Goal: Task Accomplishment & Management: Use online tool/utility

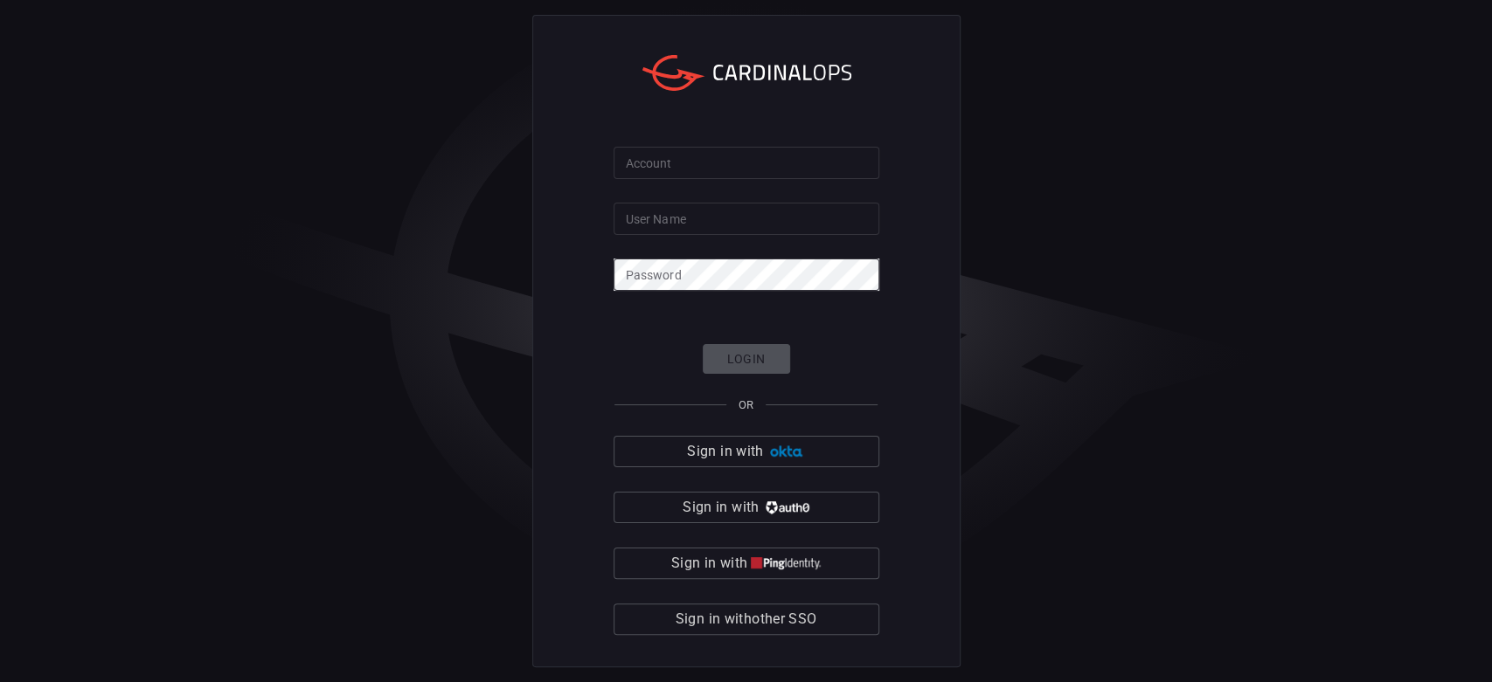
click at [655, 166] on input "Account" at bounding box center [746, 163] width 266 height 32
type input "[PERSON_NAME]"
click at [742, 218] on input "User Name" at bounding box center [746, 219] width 266 height 32
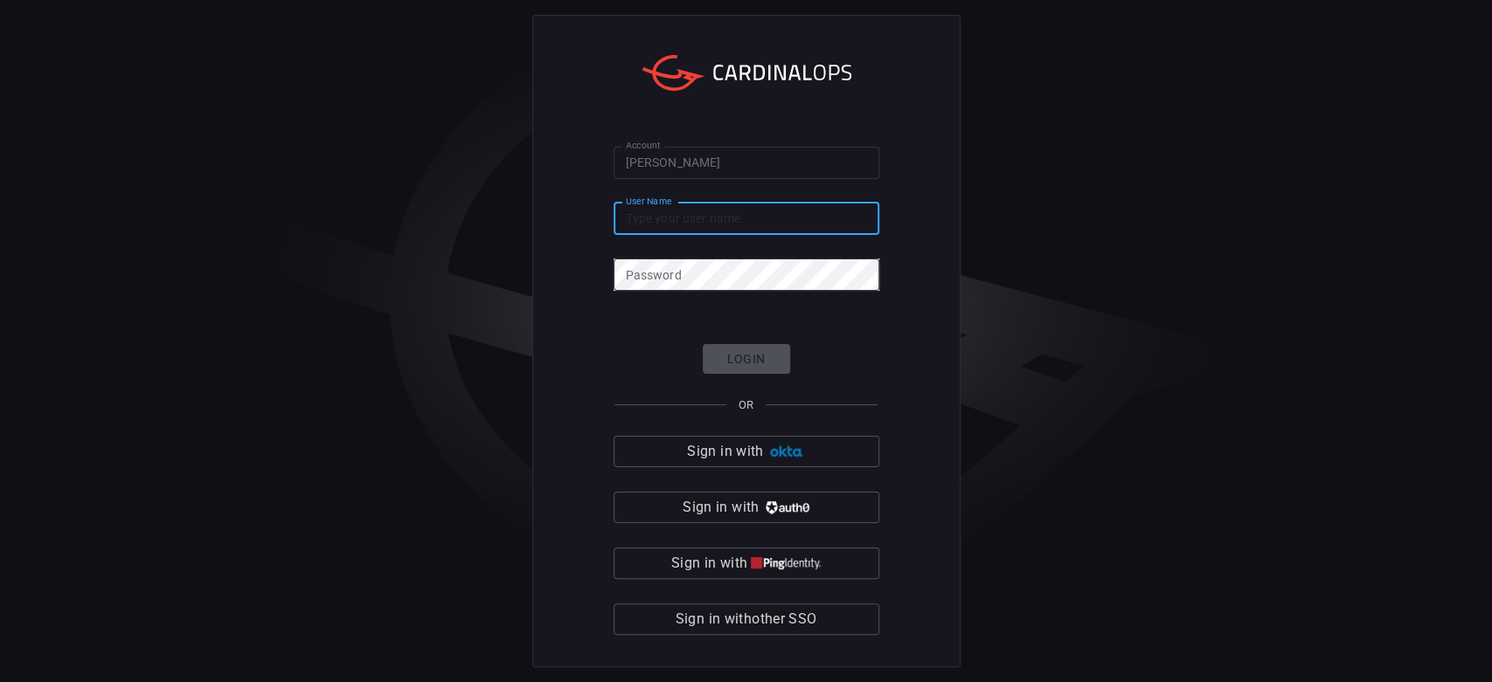
type input "[PERSON_NAME][EMAIL_ADDRESS][PERSON_NAME][DOMAIN_NAME]"
click at [135, 71] on div "Account [PERSON_NAME] Account User Name [PERSON_NAME][EMAIL_ADDRESS][PERSON_NAM…" at bounding box center [746, 341] width 1492 height 682
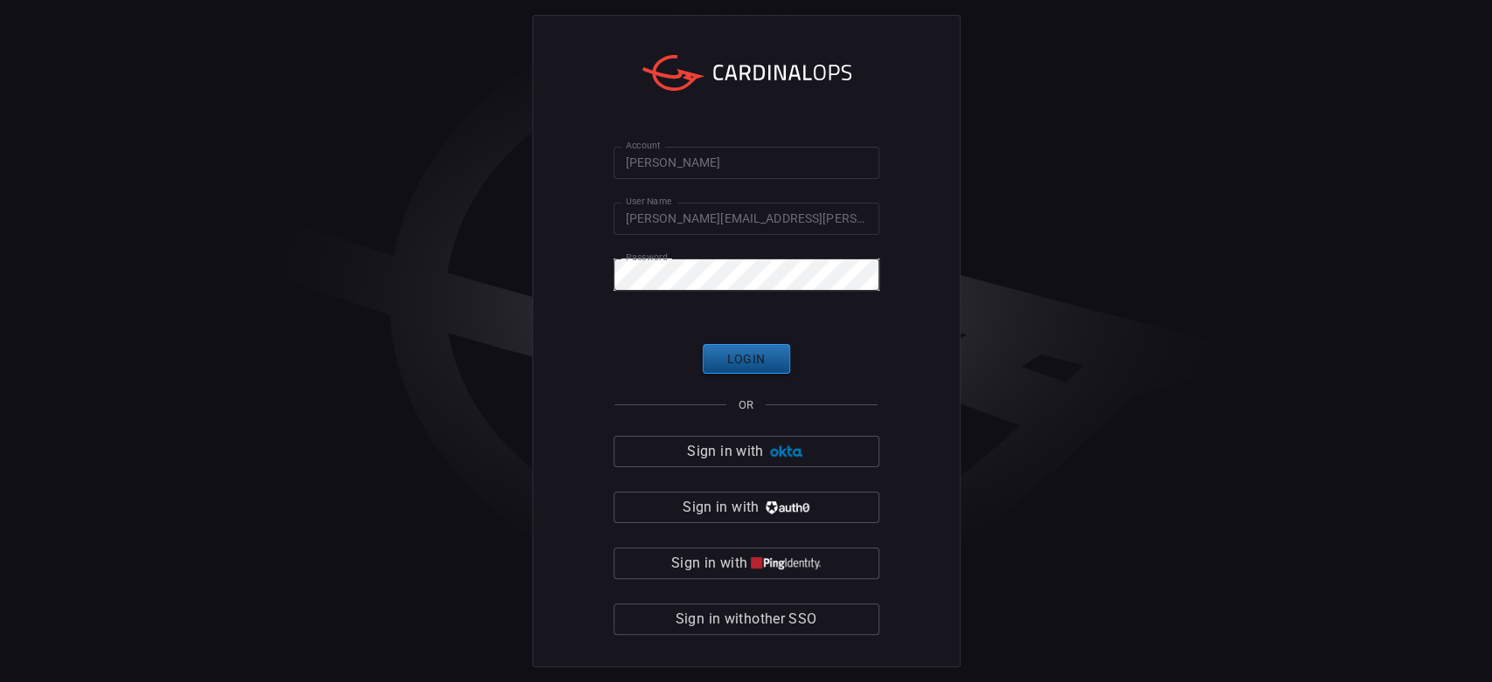
click at [755, 364] on button "Login" at bounding box center [746, 359] width 87 height 31
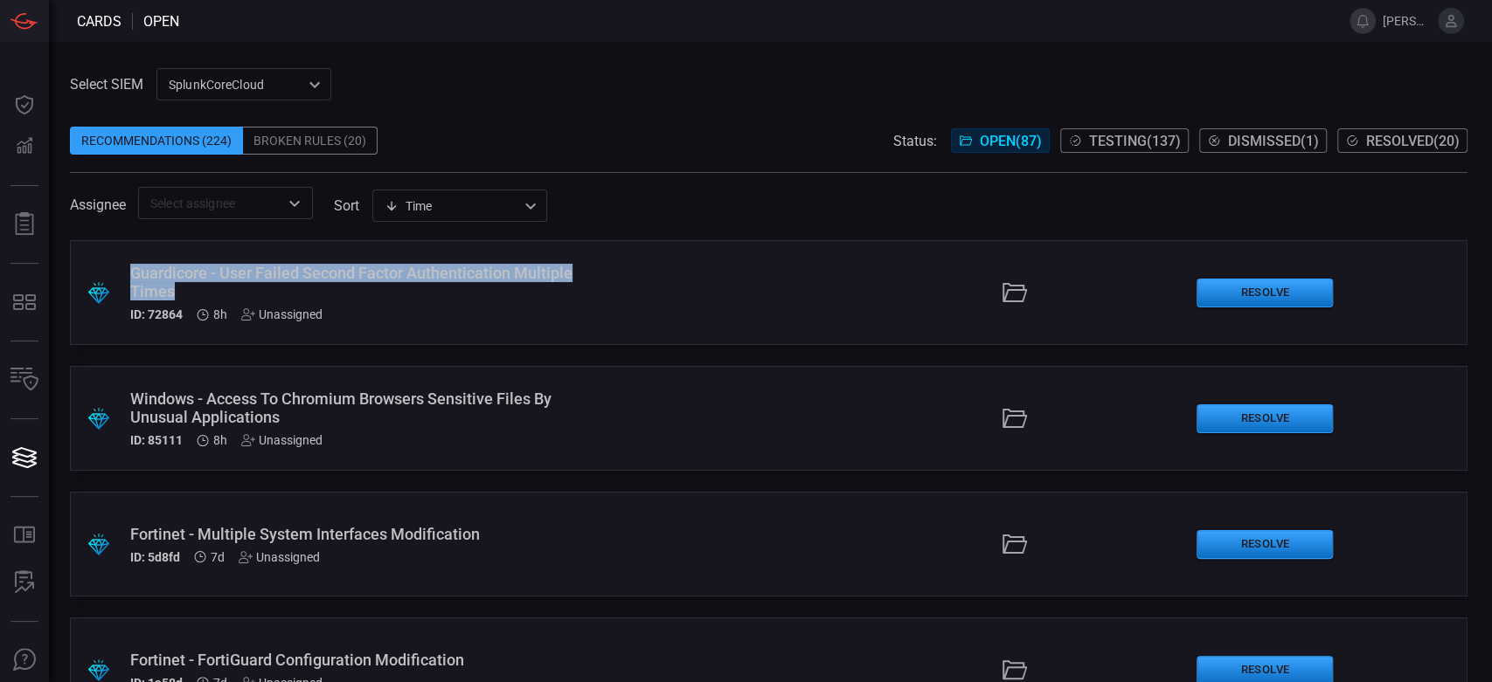
drag, startPoint x: 237, startPoint y: 287, endPoint x: 132, endPoint y: 264, distance: 107.3
click at [132, 264] on div "Guardicore - User Failed Second Factor Authentication Multiple Times" at bounding box center [355, 282] width 450 height 37
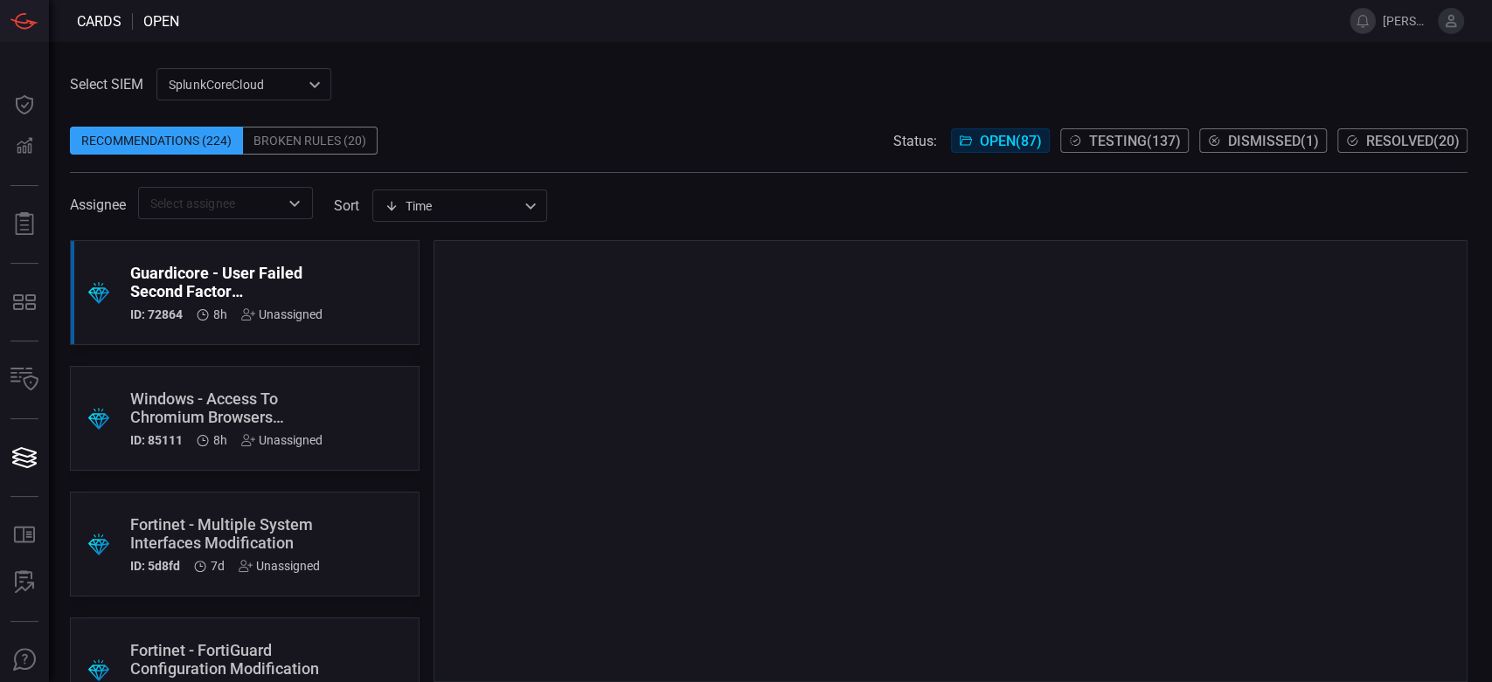
drag, startPoint x: 155, startPoint y: 279, endPoint x: 594, endPoint y: 37, distance: 501.8
click at [594, 37] on span at bounding box center [753, 21] width 1149 height 42
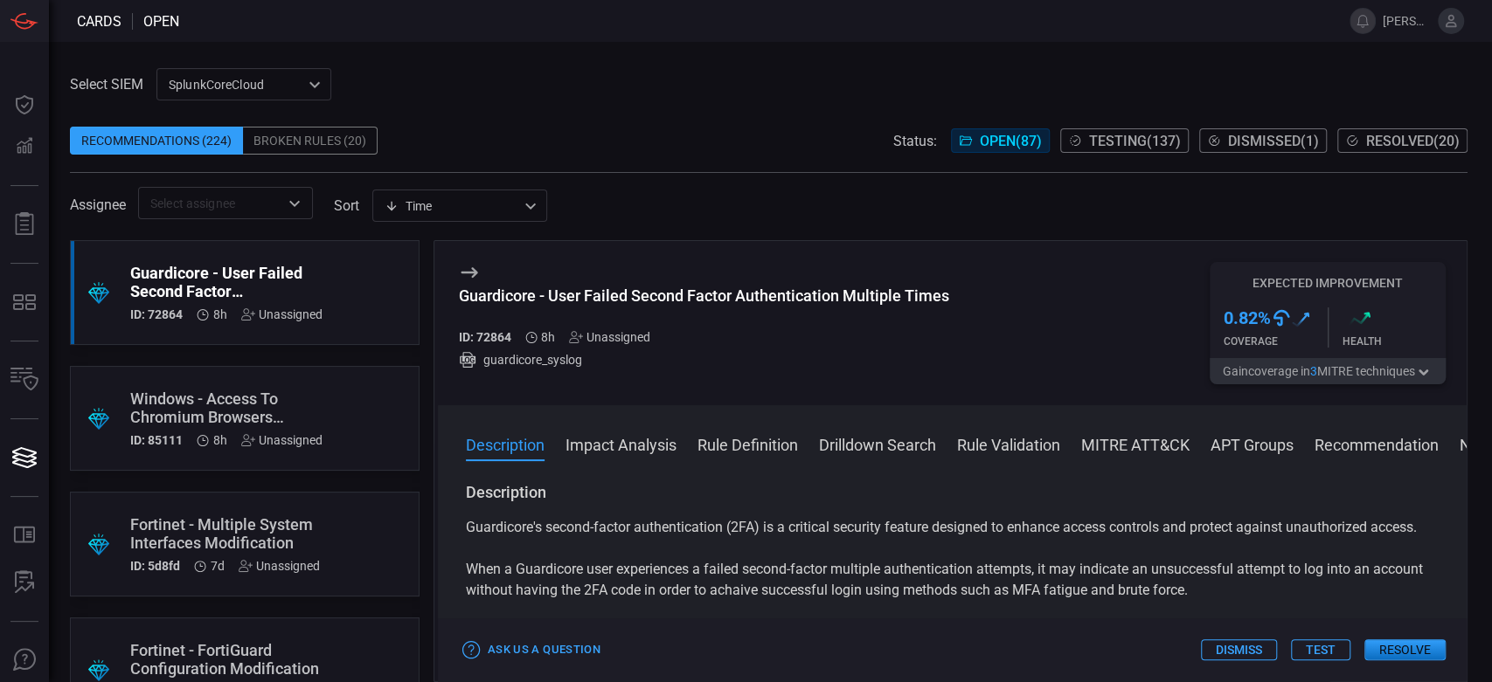
click at [825, 291] on div "Guardicore - User Failed Second Factor Authentication Multiple Times" at bounding box center [704, 296] width 490 height 18
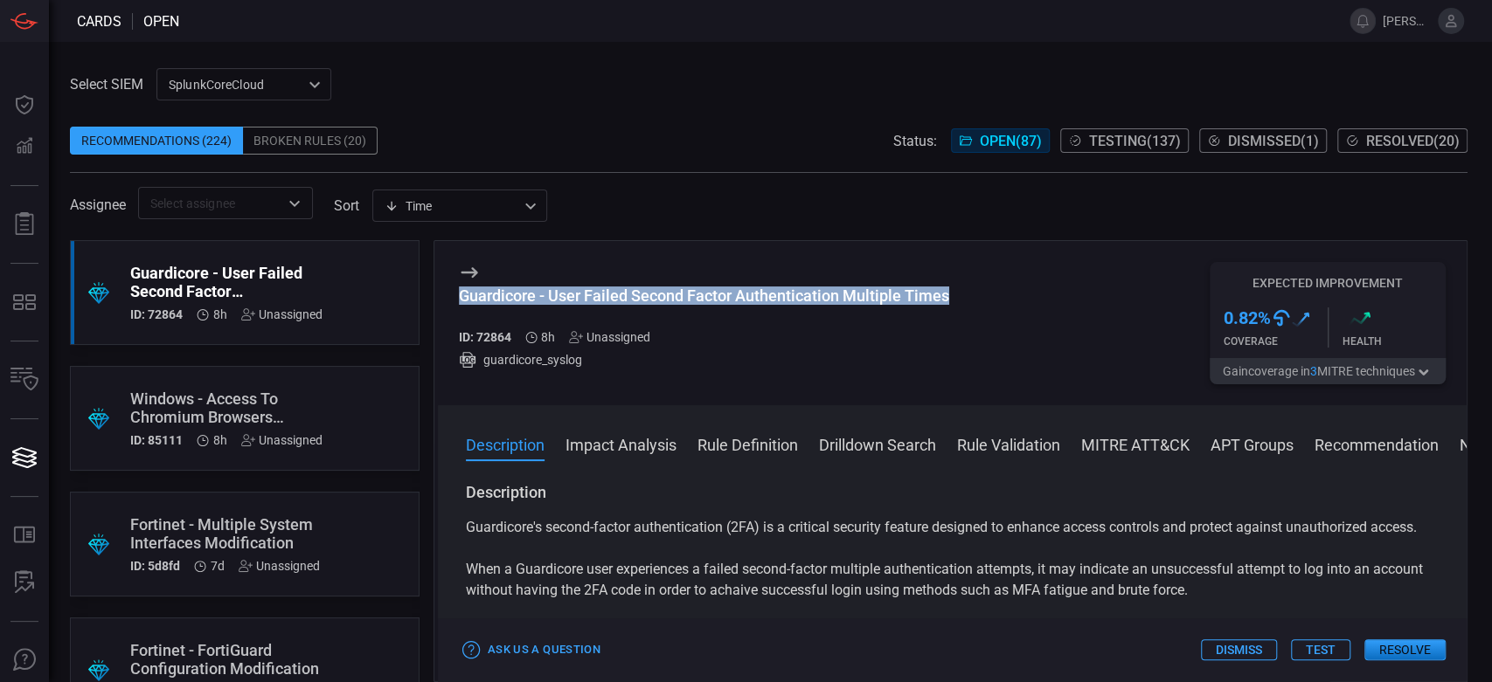
click at [825, 291] on div "Guardicore - User Failed Second Factor Authentication Multiple Times" at bounding box center [704, 296] width 490 height 18
copy div "Guardicore - User Failed Second Factor Authentication Multiple Times"
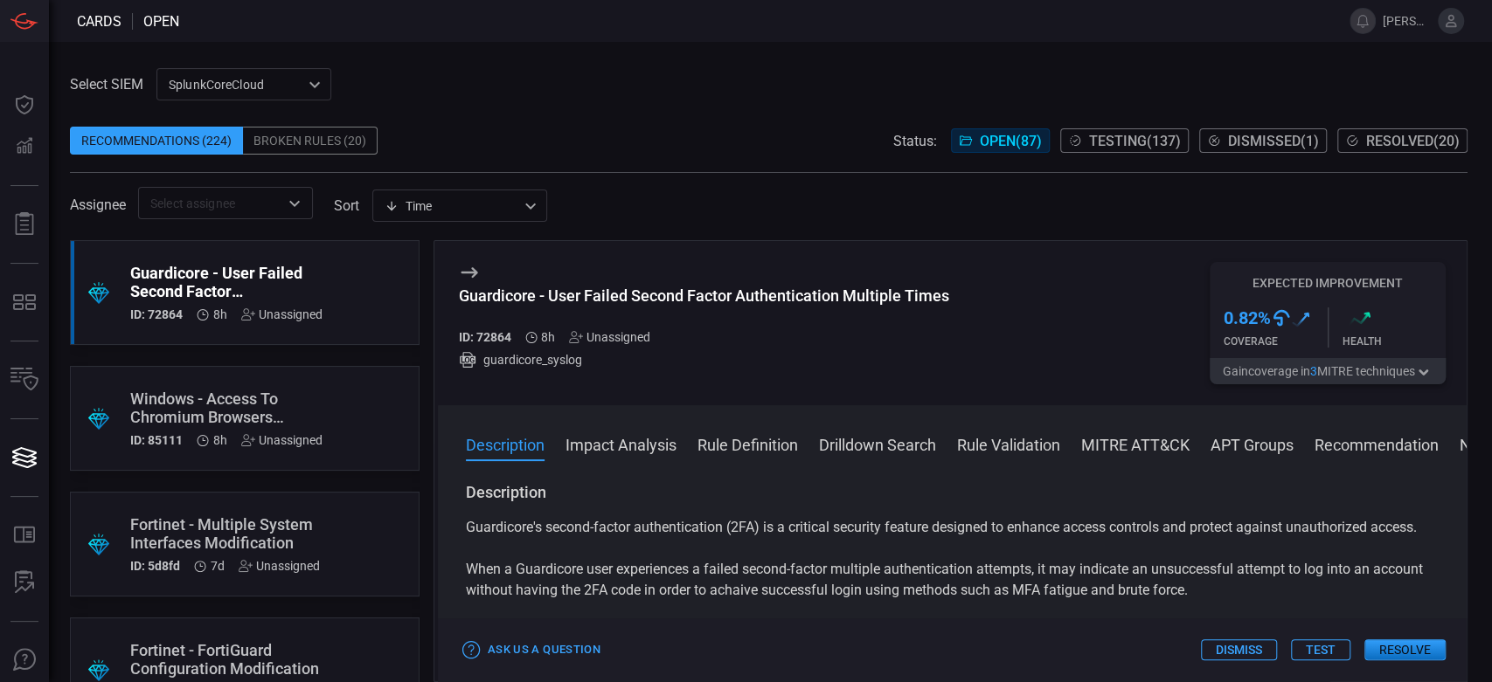
click at [163, 401] on div "Windows - Access To Chromium Browsers Sensitive Files By Unusual Applications" at bounding box center [226, 408] width 192 height 37
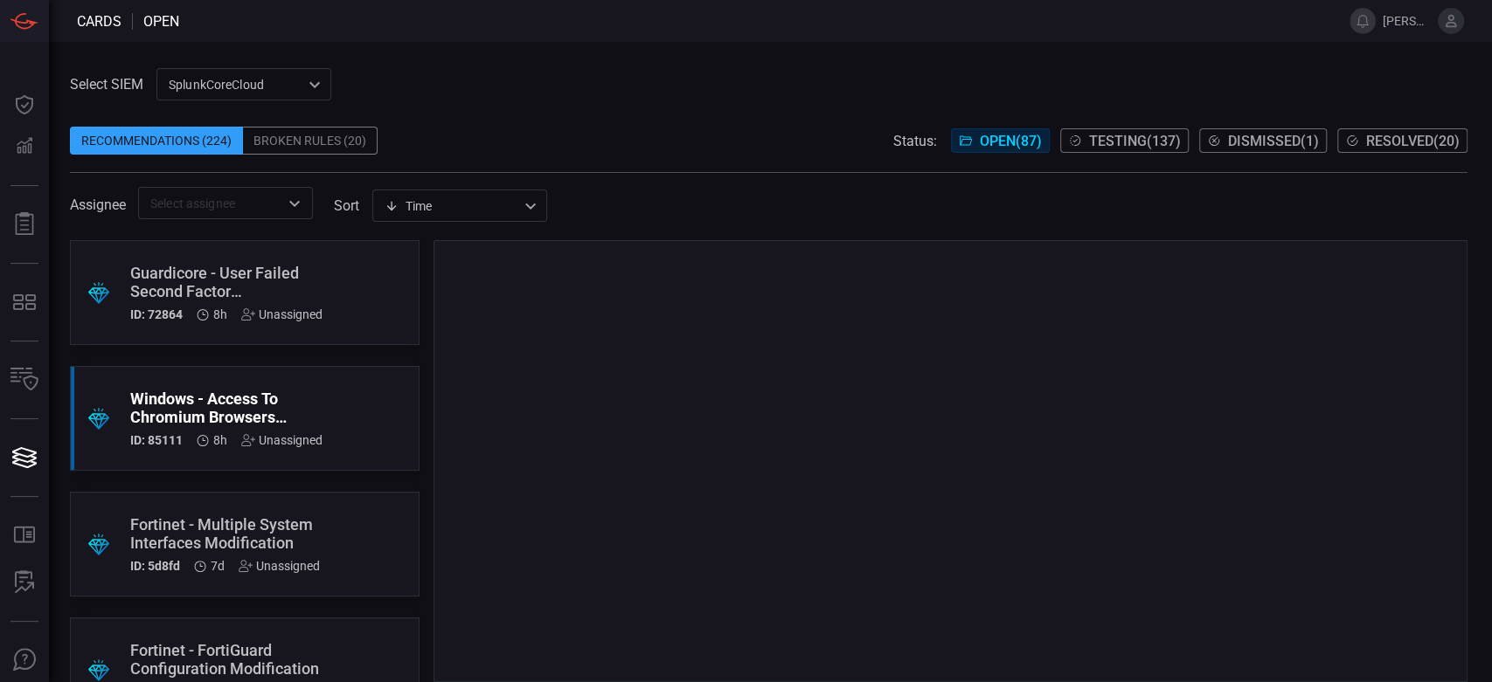
click at [186, 300] on div "Guardicore - User Failed Second Factor Authentication Multiple Times" at bounding box center [226, 282] width 192 height 37
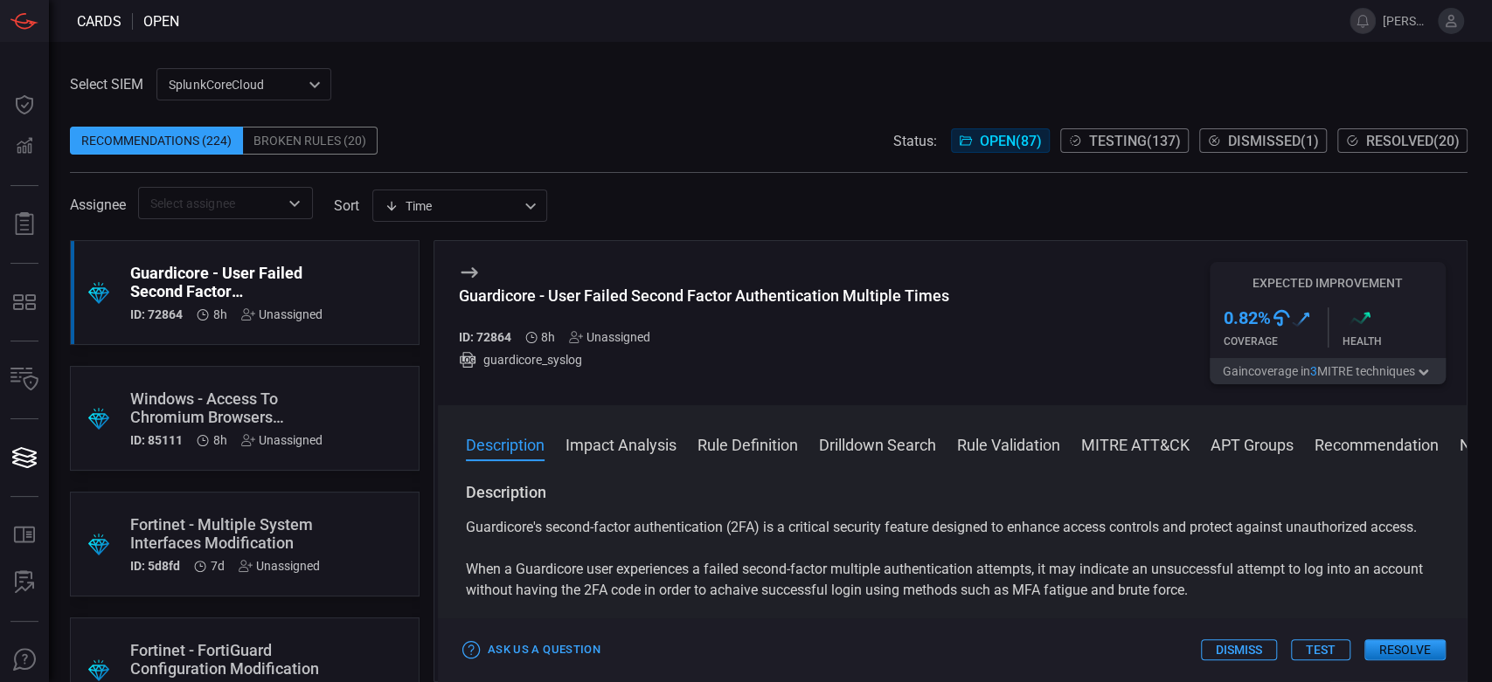
click at [245, 404] on div "Windows - Access To Chromium Browsers Sensitive Files By Unusual Applications" at bounding box center [226, 408] width 192 height 37
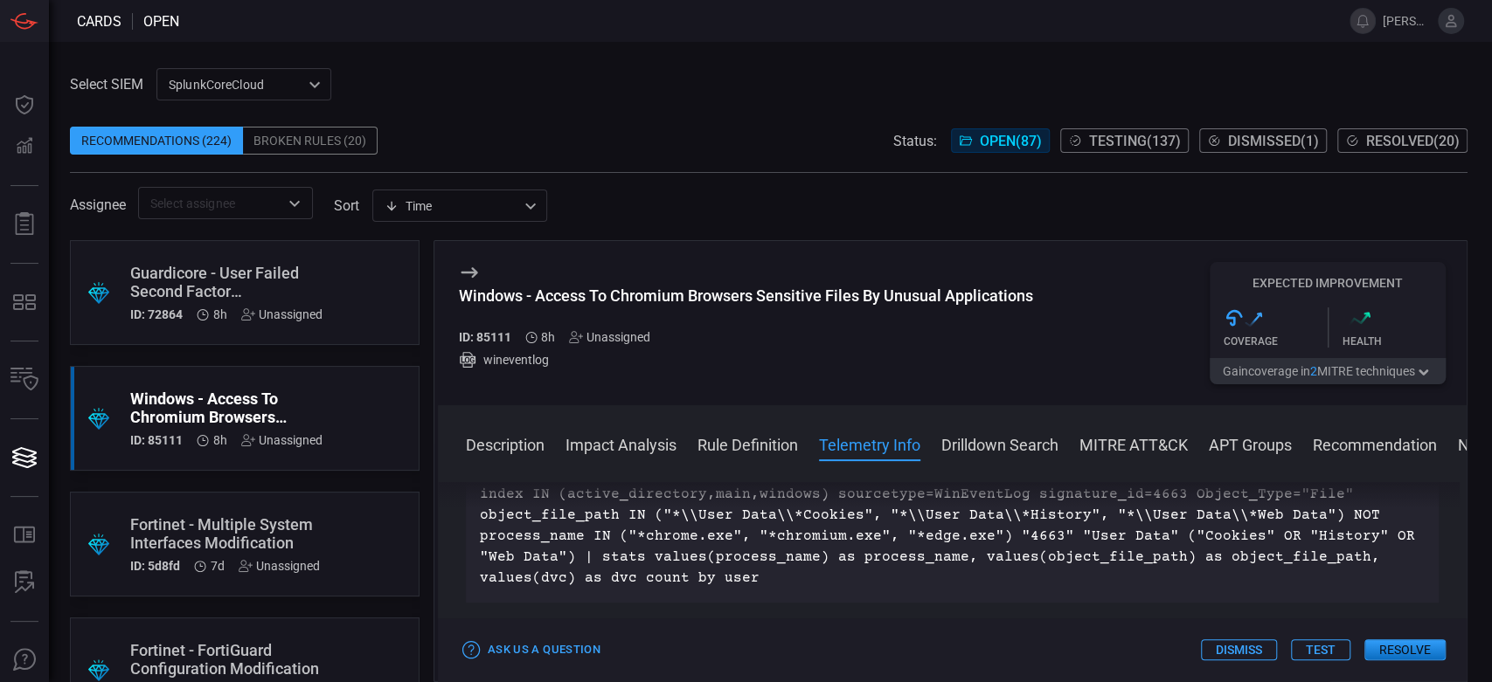
scroll to position [776, 0]
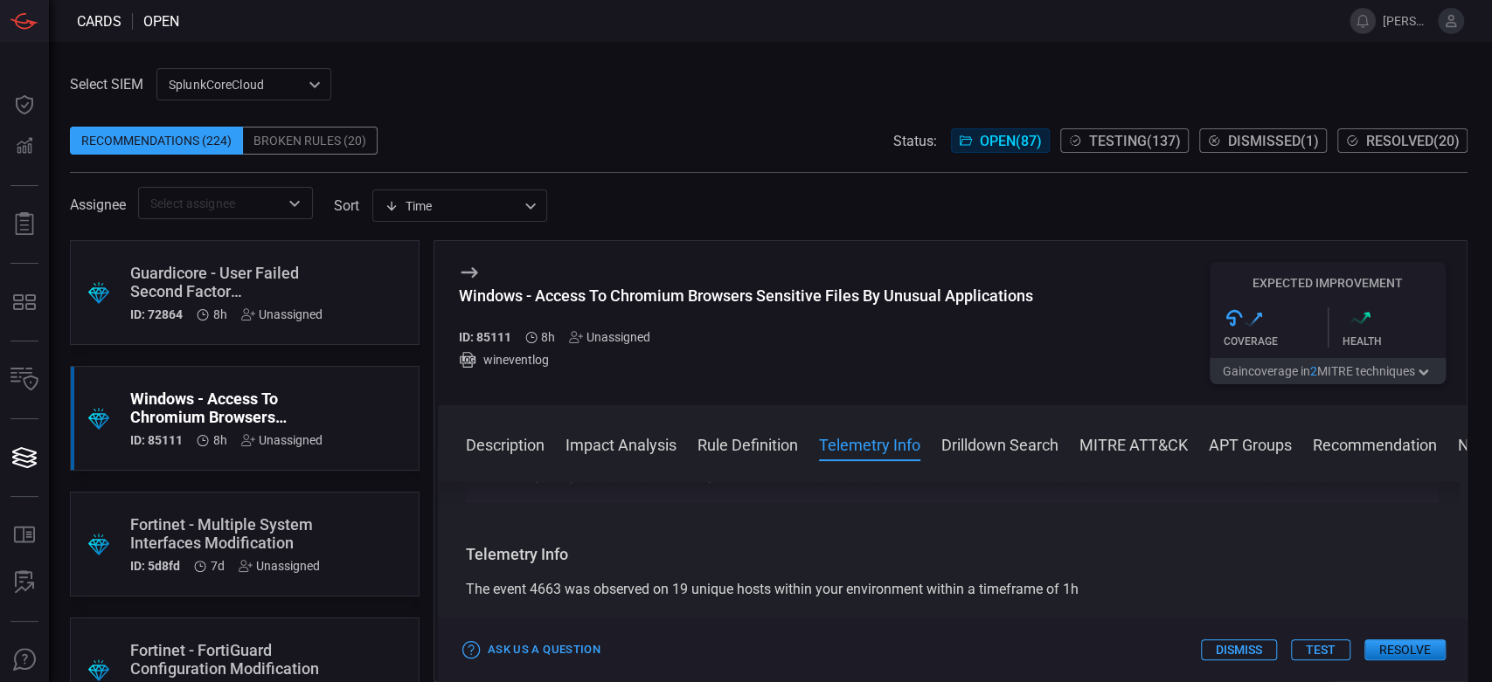
click at [1333, 649] on button "Test" at bounding box center [1320, 650] width 59 height 21
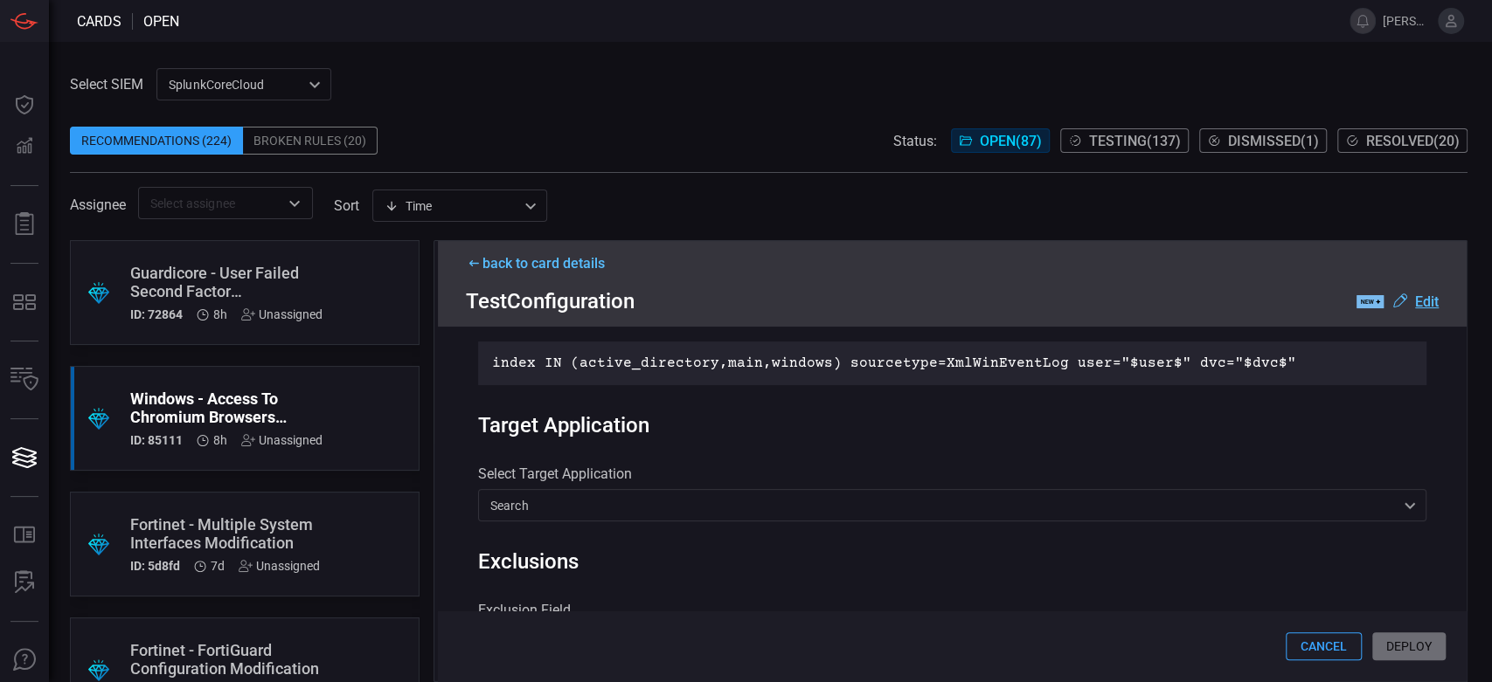
scroll to position [388, 0]
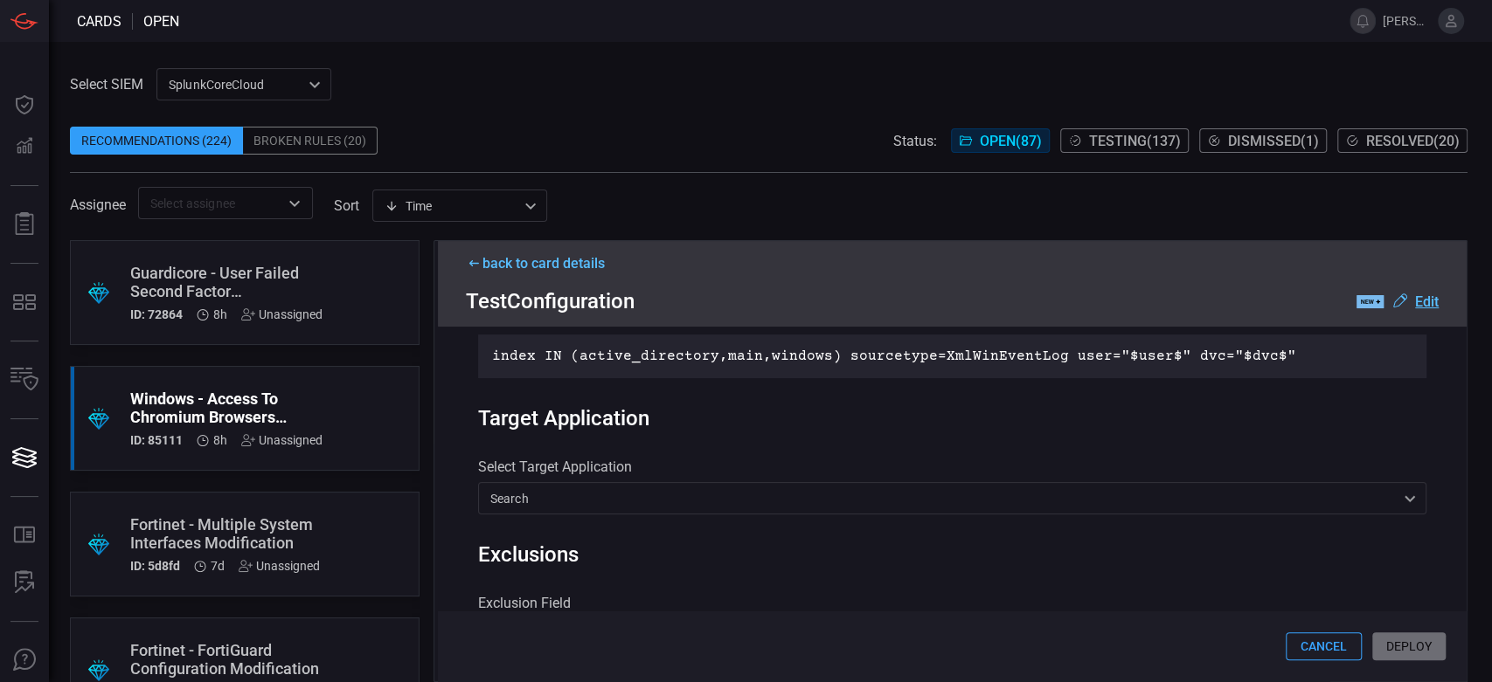
click at [1421, 641] on div "Cancel Deploy" at bounding box center [952, 647] width 1028 height 70
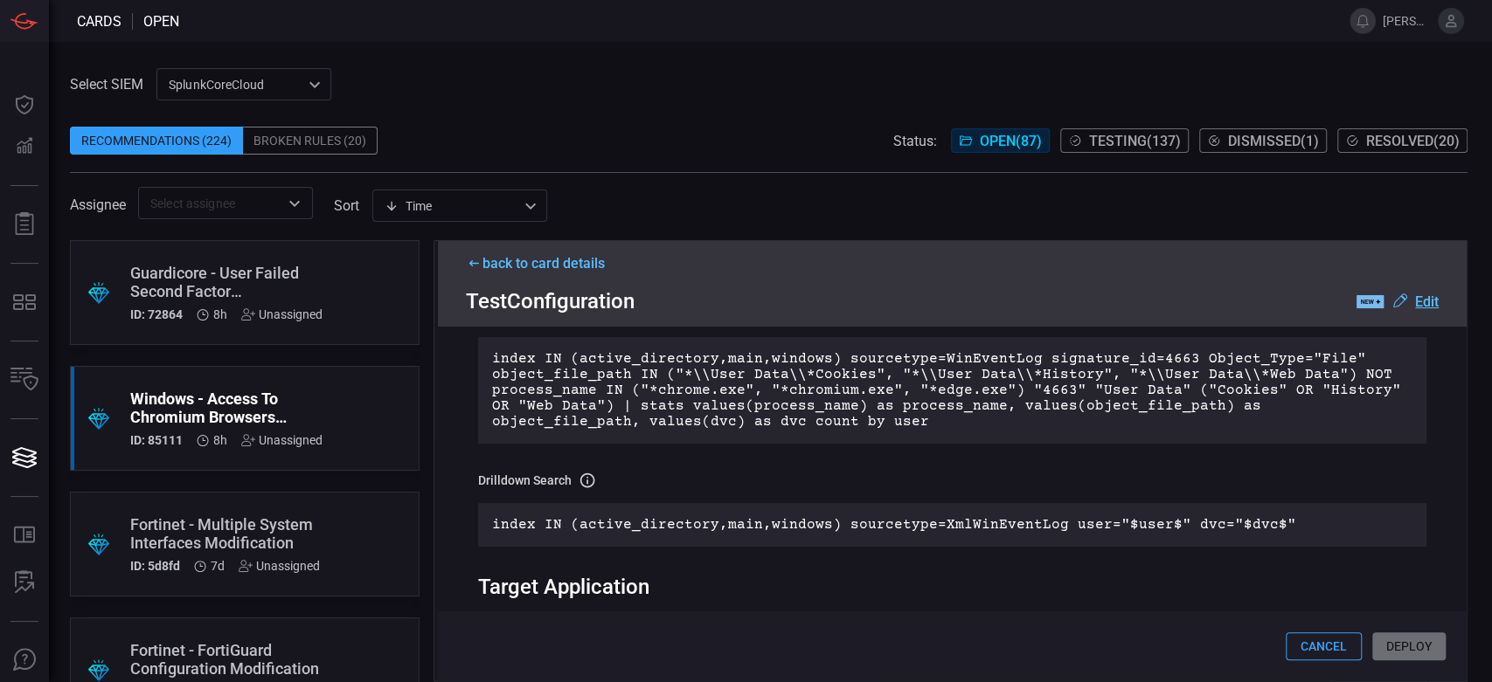
scroll to position [194, 0]
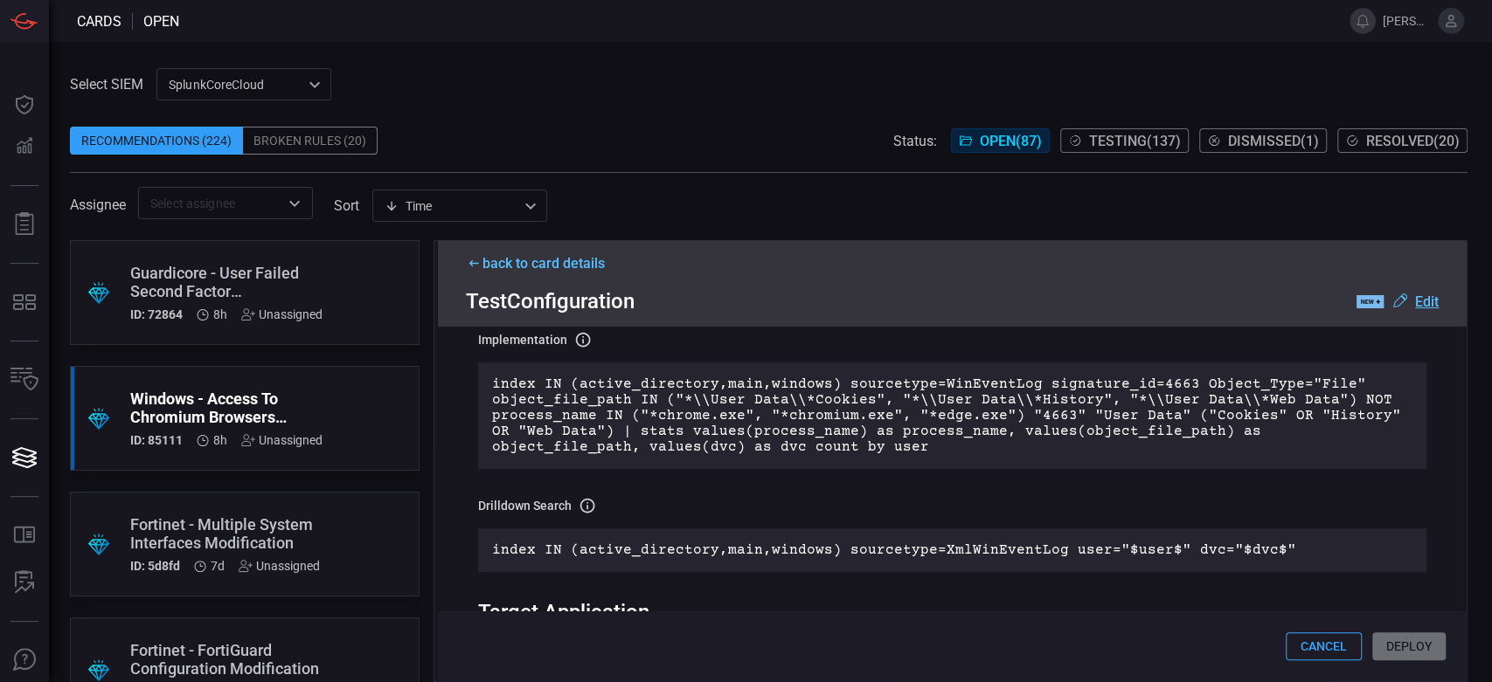
click at [340, 298] on div ".suggested_cards_icon{fill:url(#suggested_cards_icon);} Guardicore - User Faile…" at bounding box center [245, 292] width 350 height 105
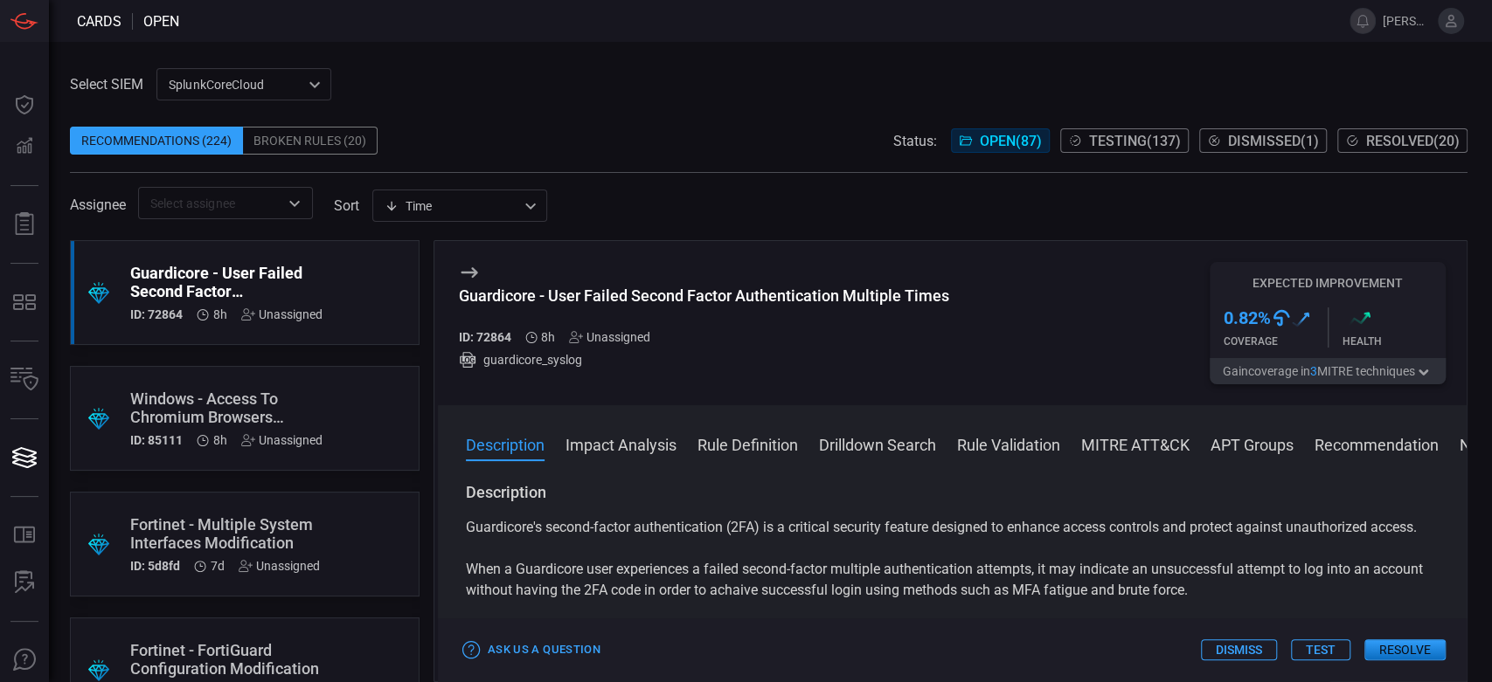
click at [1333, 650] on button "Test" at bounding box center [1320, 650] width 59 height 21
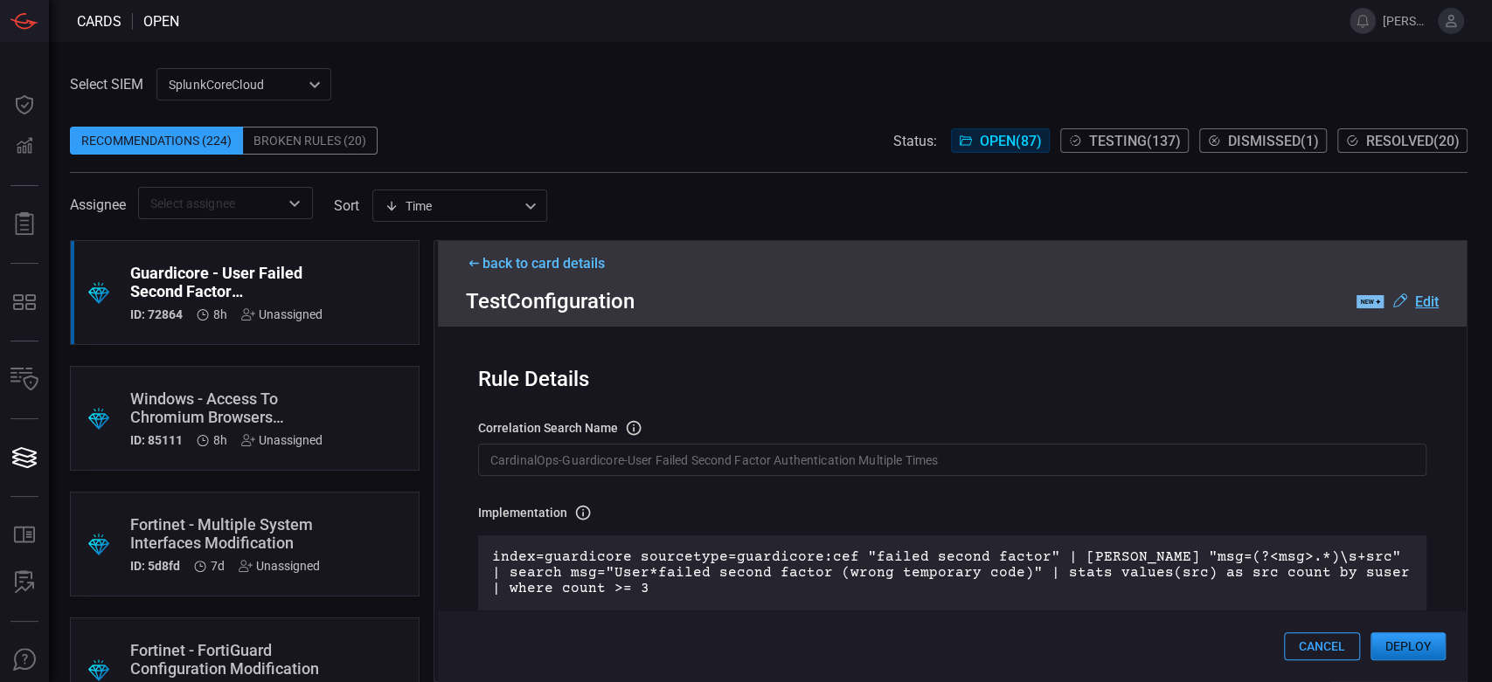
click at [229, 537] on div "Fortinet - Multiple System Interfaces Modification" at bounding box center [225, 534] width 190 height 37
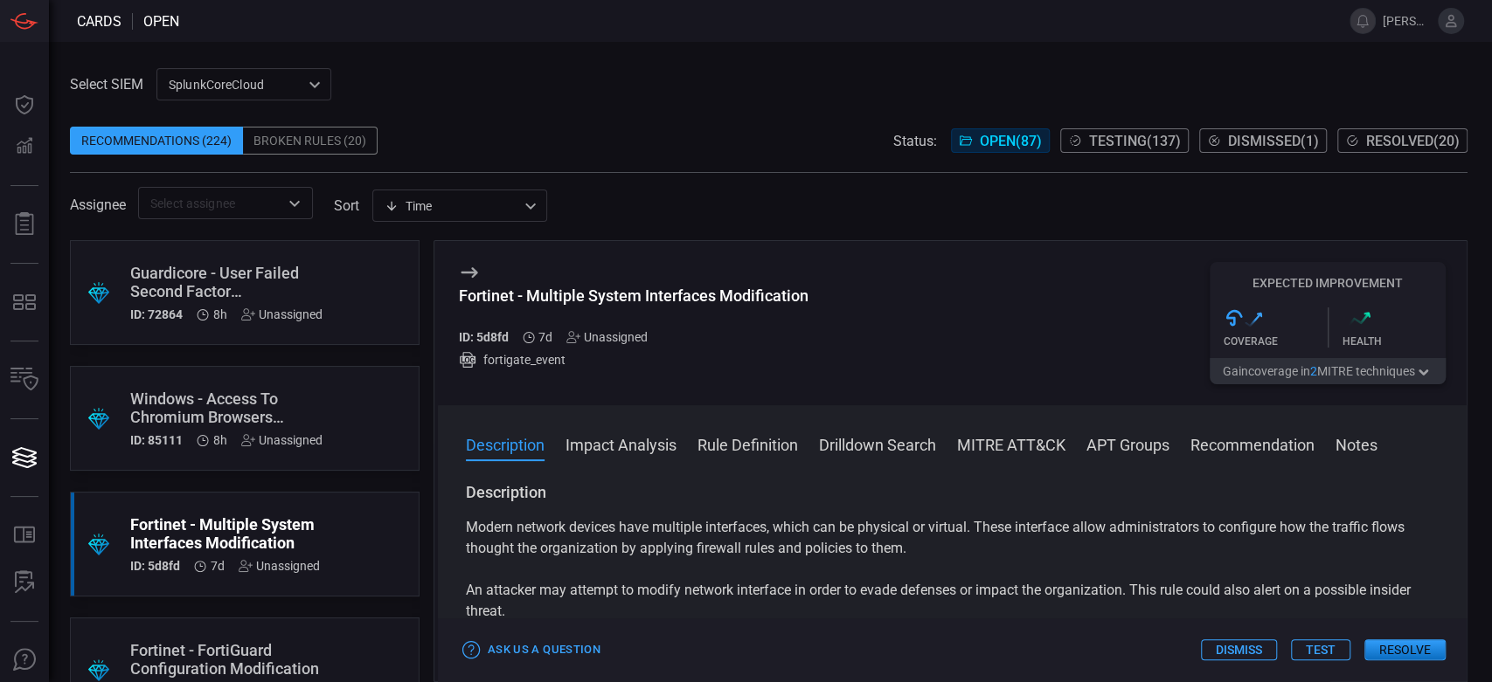
click at [1305, 646] on button "Test" at bounding box center [1320, 650] width 59 height 21
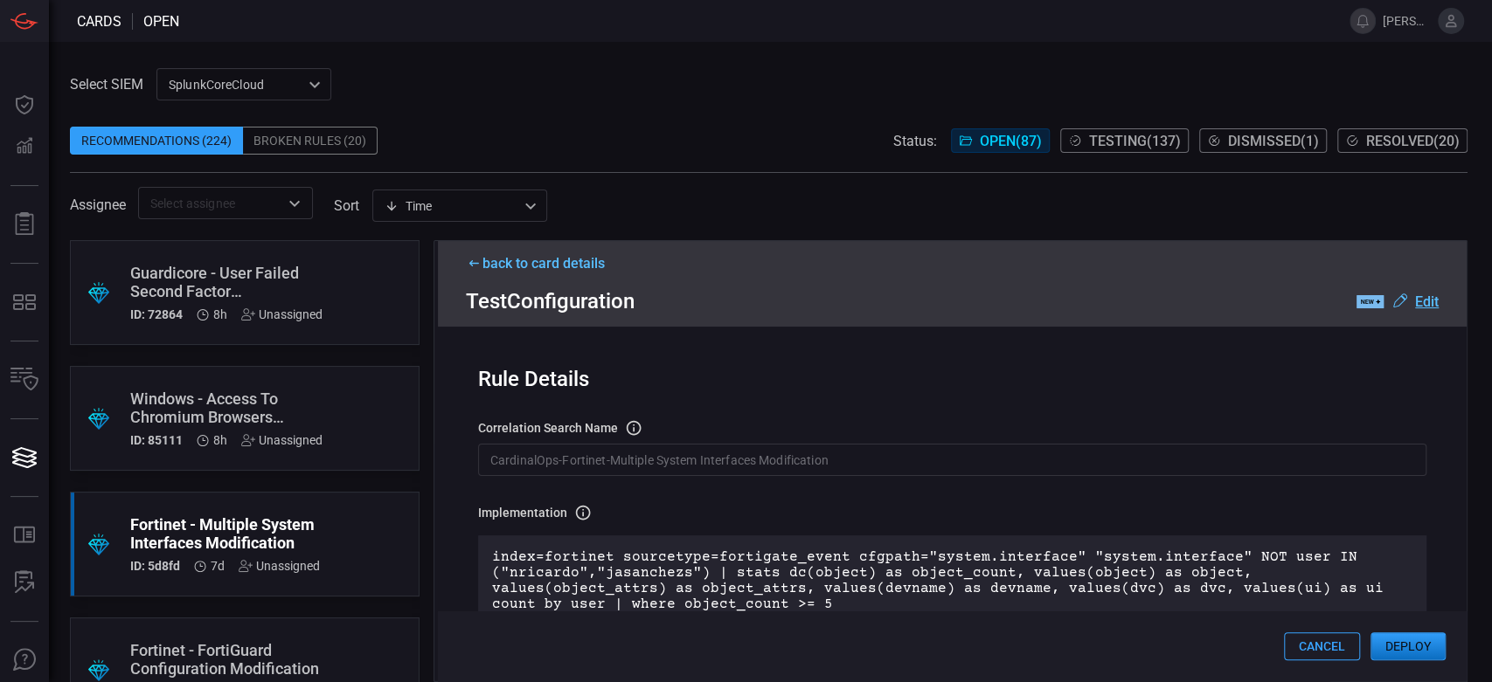
click at [210, 405] on div "Windows - Access To Chromium Browsers Sensitive Files By Unusual Applications" at bounding box center [226, 408] width 192 height 37
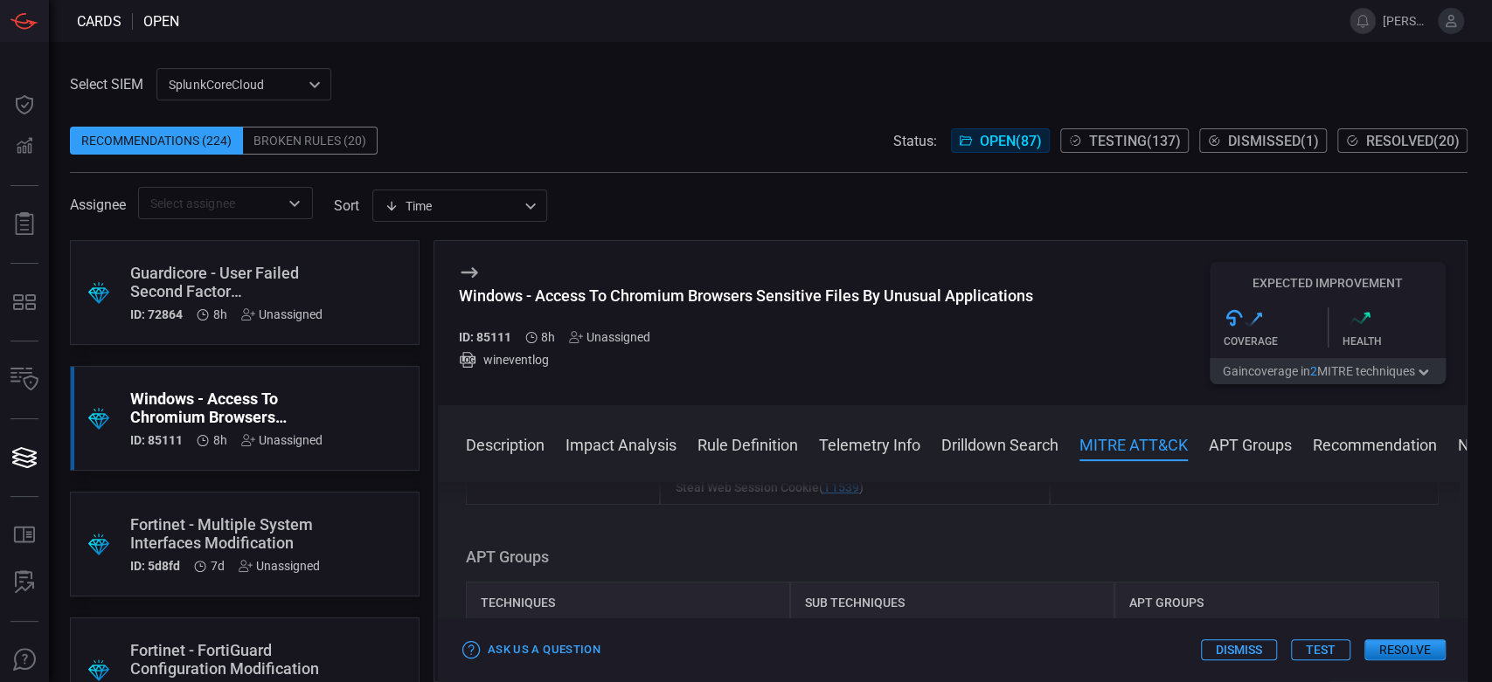
scroll to position [1068, 0]
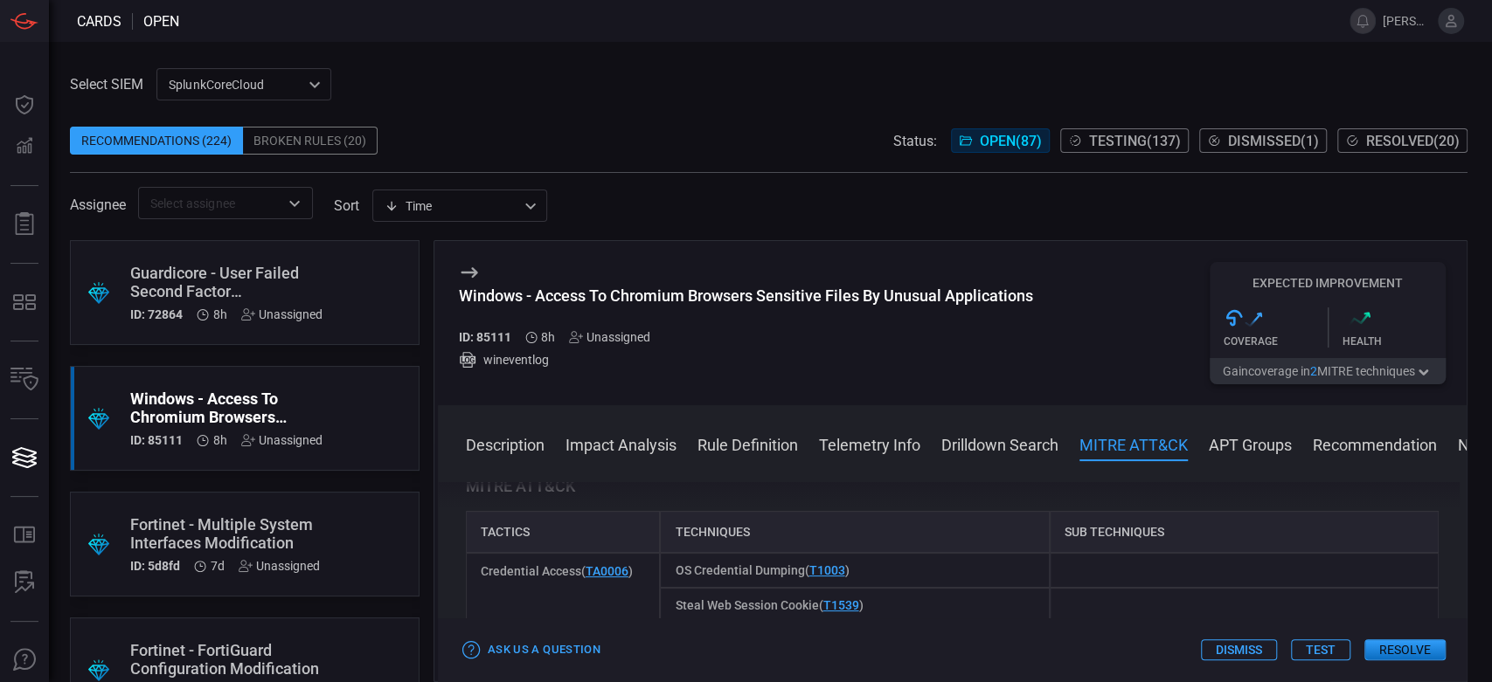
click at [1333, 648] on button "Test" at bounding box center [1320, 650] width 59 height 21
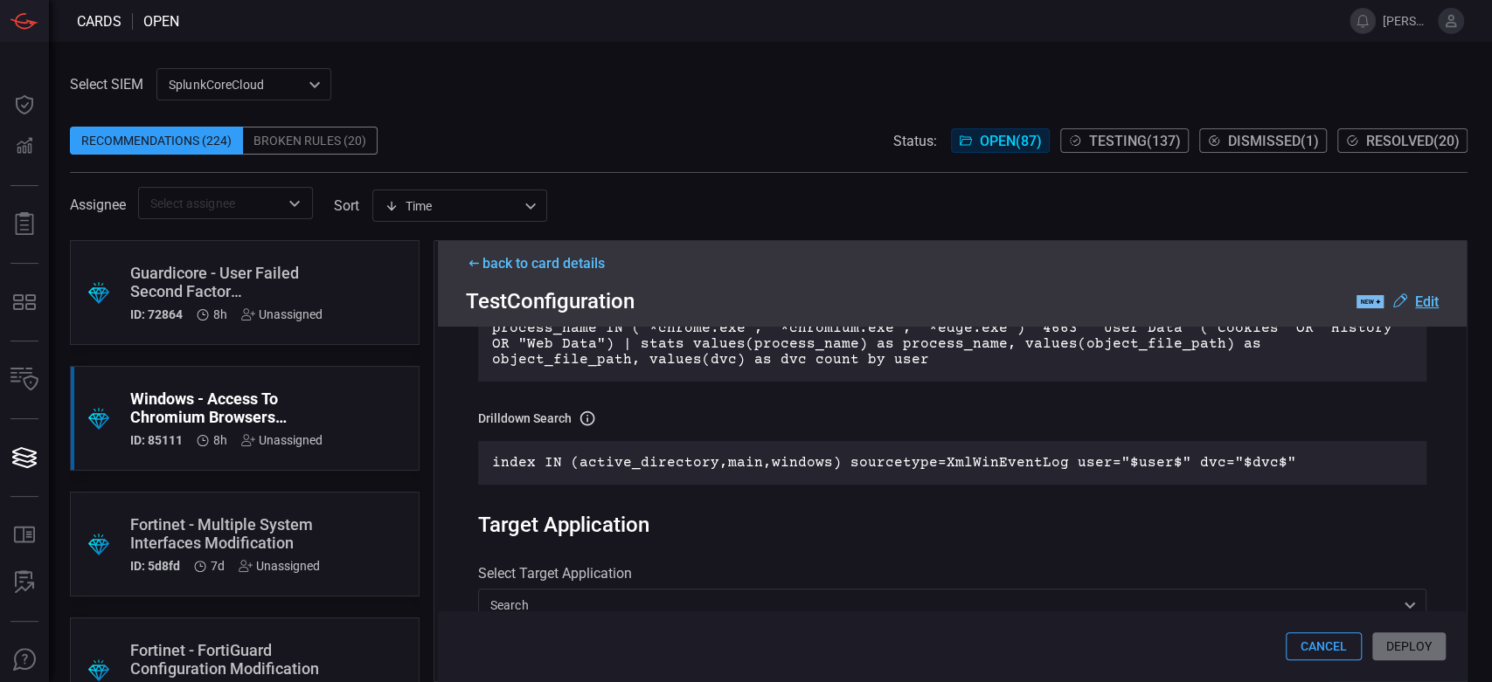
scroll to position [388, 0]
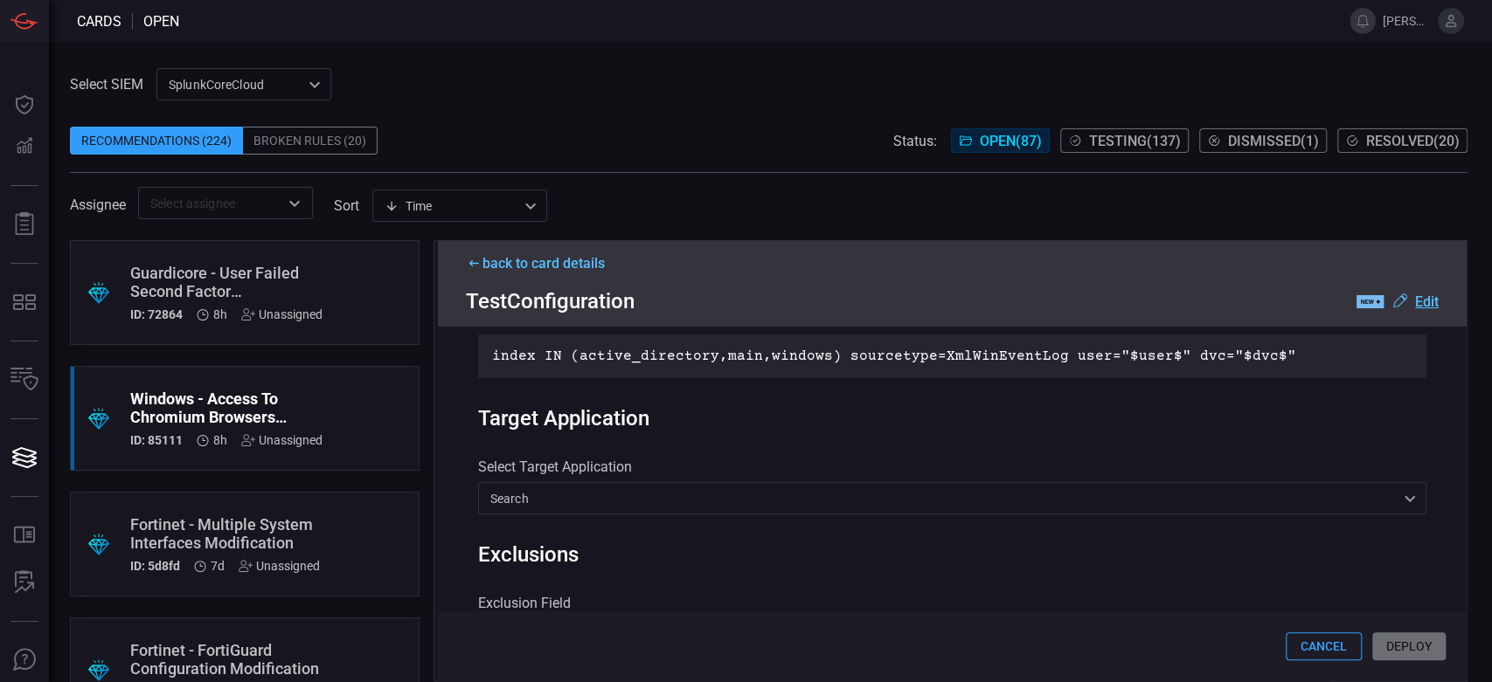
click at [1395, 653] on div "Cancel Deploy" at bounding box center [952, 647] width 1028 height 70
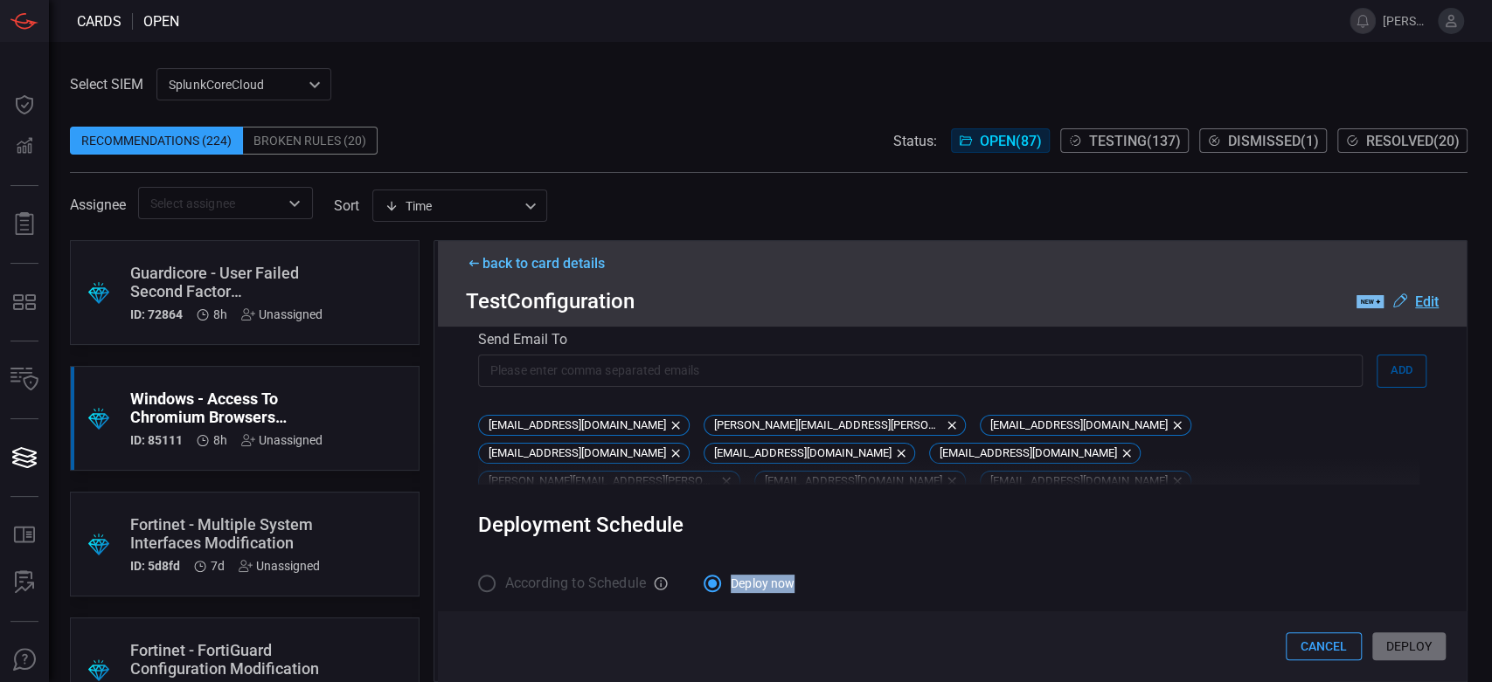
scroll to position [929, 0]
